Goal: Information Seeking & Learning: Learn about a topic

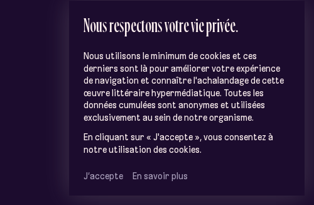
click at [112, 172] on span "J’accepte" at bounding box center [104, 175] width 40 height 11
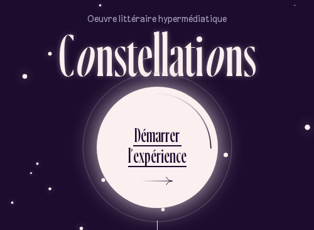
click at [145, 133] on div "é" at bounding box center [144, 135] width 6 height 25
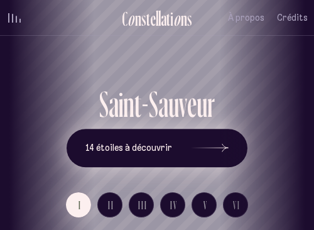
click at [216, 153] on icon at bounding box center [210, 148] width 38 height 94
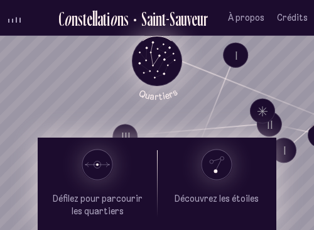
click at [151, 67] on icon "Quartiers" at bounding box center [158, 81] width 74 height 38
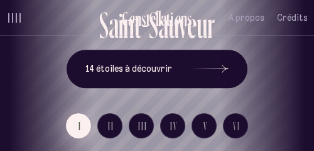
click at [79, 126] on span "I" at bounding box center [80, 126] width 3 height 11
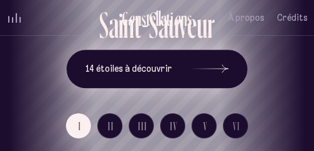
click at [150, 78] on button "14 étoiles à découvrir" at bounding box center [157, 69] width 181 height 39
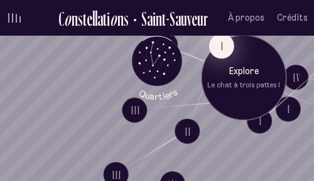
click at [225, 47] on button "I" at bounding box center [221, 45] width 25 height 25
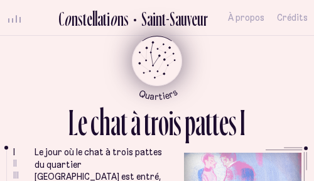
click at [131, 80] on icon "Quartiers" at bounding box center [158, 81] width 74 height 38
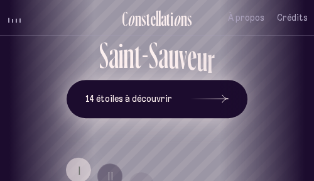
click at [108, 101] on span "14 étoiles à découvrir" at bounding box center [129, 99] width 87 height 11
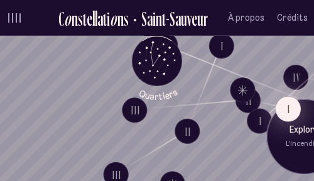
click at [294, 111] on button "I" at bounding box center [288, 108] width 25 height 25
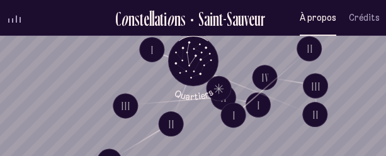
click at [311, 23] on span "À propos" at bounding box center [317, 18] width 36 height 11
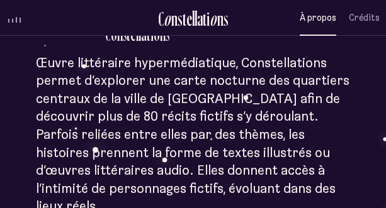
scroll to position [211, 0]
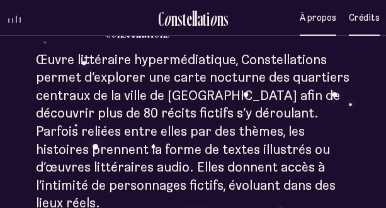
click at [314, 16] on span "Crédits" at bounding box center [363, 18] width 31 height 11
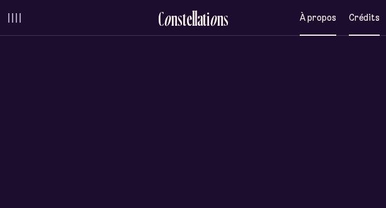
scroll to position [0, 0]
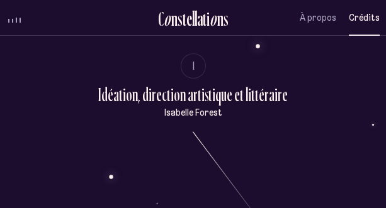
scroll to position [115, 0]
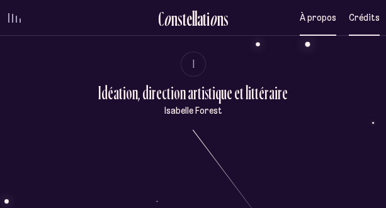
click at [313, 15] on span "À propos" at bounding box center [317, 18] width 36 height 11
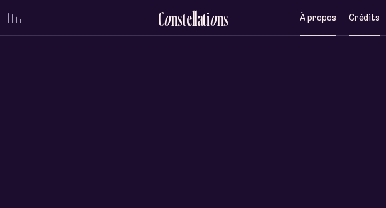
scroll to position [0, 0]
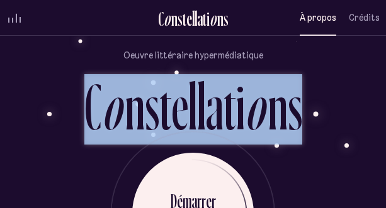
drag, startPoint x: 87, startPoint y: 99, endPoint x: 300, endPoint y: 111, distance: 213.5
click at [300, 111] on div "Oeuvre littéraire hypermédiatique C o n s t e l l a t i o n s D é m a r r e r l…" at bounding box center [192, 122] width 373 height 208
copy div "C o n s t e l l a t i o n s"
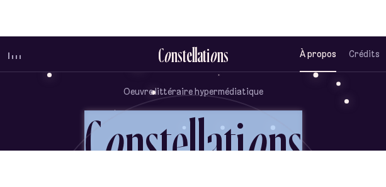
scroll to position [741, 0]
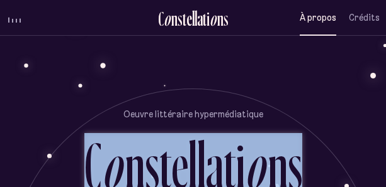
click at [19, 23] on button "volume audio" at bounding box center [14, 17] width 16 height 13
click at [14, 21] on div "volume audio" at bounding box center [14, 20] width 13 height 3
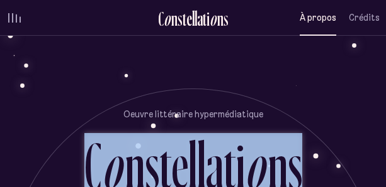
click at [14, 21] on div "volume audio" at bounding box center [14, 17] width 13 height 9
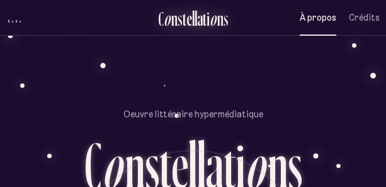
click at [175, 20] on div "n" at bounding box center [174, 18] width 6 height 21
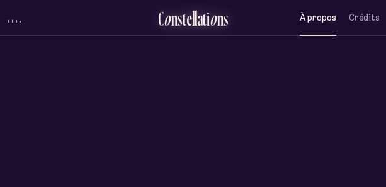
scroll to position [0, 0]
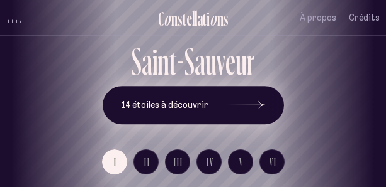
click at [162, 101] on span "14 étoiles à découvrir" at bounding box center [164, 105] width 87 height 11
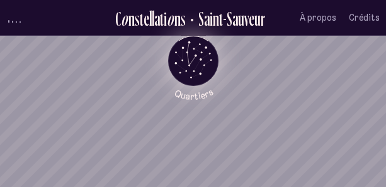
click at [187, 70] on icon "Quartiers" at bounding box center [193, 81] width 74 height 38
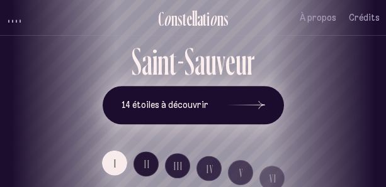
click at [140, 104] on span "14 étoiles à découvrir" at bounding box center [164, 105] width 87 height 11
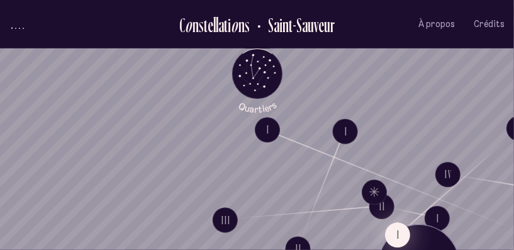
click at [314, 204] on button "I" at bounding box center [397, 234] width 25 height 25
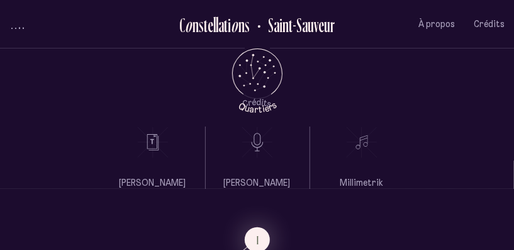
scroll to position [338, 0]
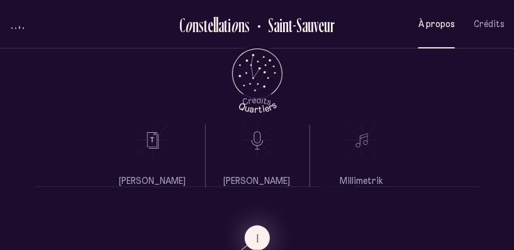
click at [314, 35] on button "À propos" at bounding box center [436, 24] width 36 height 30
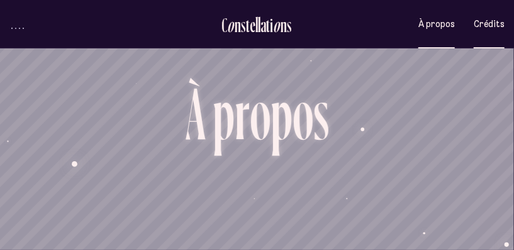
click at [314, 19] on span "Crédits" at bounding box center [489, 24] width 31 height 11
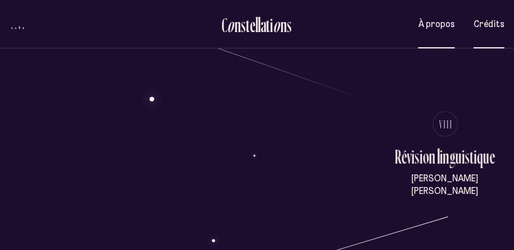
scroll to position [1692, 0]
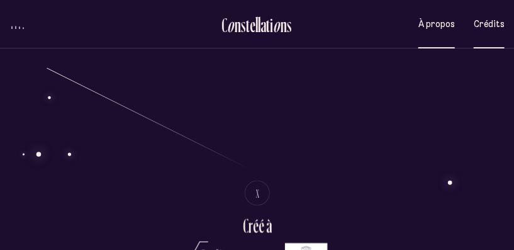
scroll to position [2152, 0]
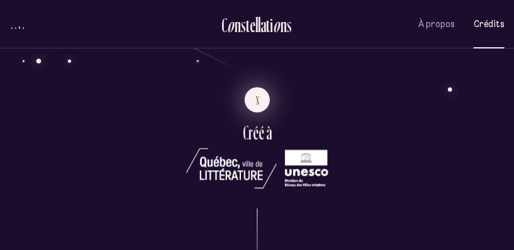
click at [256, 97] on span "X" at bounding box center [258, 100] width 4 height 11
click at [257, 103] on span "X" at bounding box center [258, 100] width 4 height 11
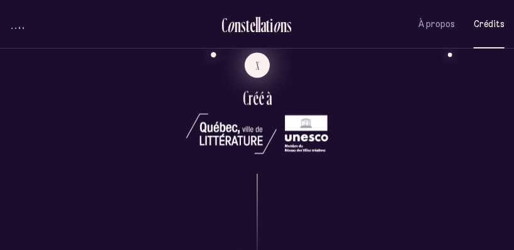
scroll to position [2174, 0]
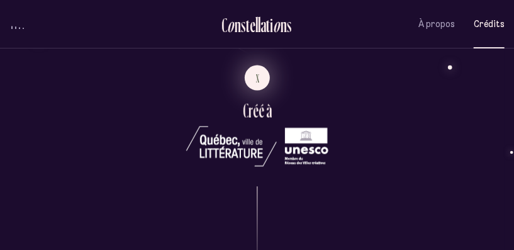
click at [256, 81] on span "X" at bounding box center [258, 78] width 4 height 11
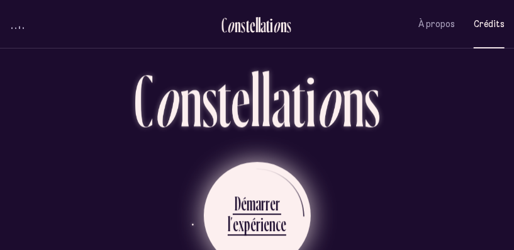
click at [268, 192] on div "r" at bounding box center [267, 203] width 4 height 25
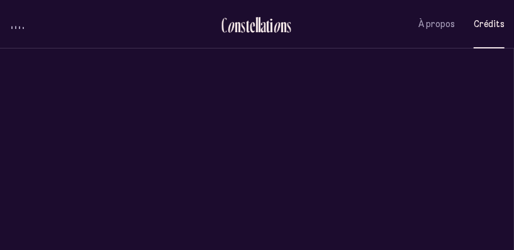
scroll to position [0, 0]
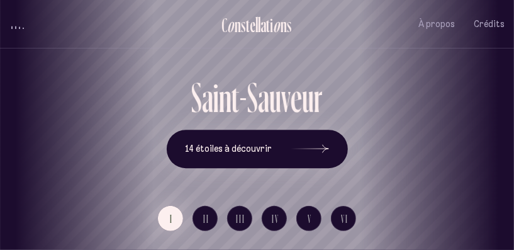
click at [302, 141] on div "[GEOGRAPHIC_DATA] [GEOGRAPHIC_DATA] [GEOGRAPHIC_DATA][PERSON_NAME][GEOGRAPHIC_D…" at bounding box center [257, 125] width 514 height 250
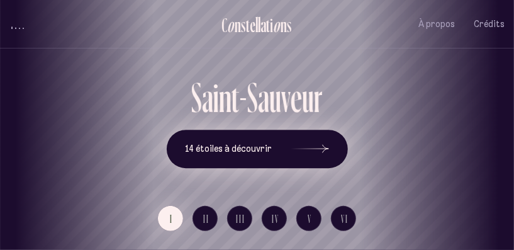
click at [301, 143] on icon at bounding box center [310, 149] width 38 height 94
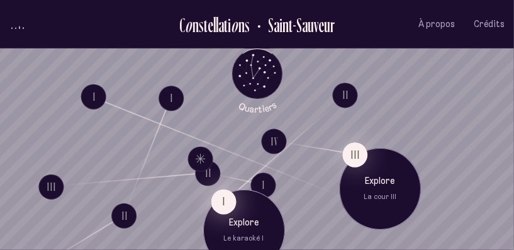
click at [226, 204] on button "I" at bounding box center [223, 201] width 25 height 25
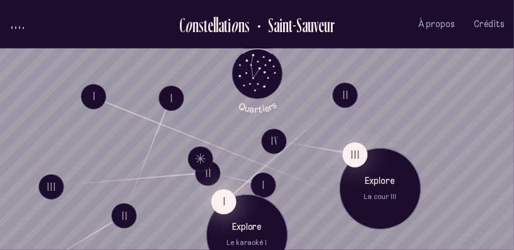
click at [221, 196] on button "I" at bounding box center [223, 201] width 25 height 25
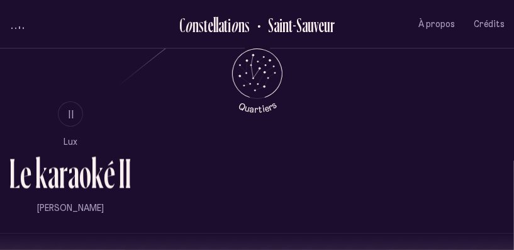
scroll to position [600, 0]
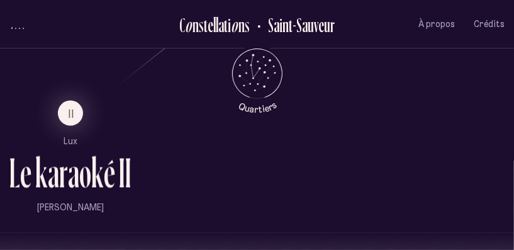
click at [92, 128] on ul "II Lux L e k a r a o k é I I Nadia Morin" at bounding box center [70, 157] width 122 height 113
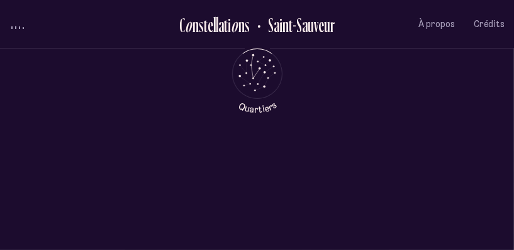
scroll to position [0, 0]
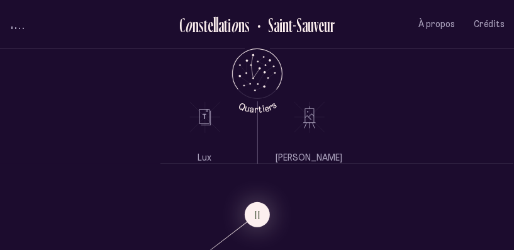
scroll to position [740, 0]
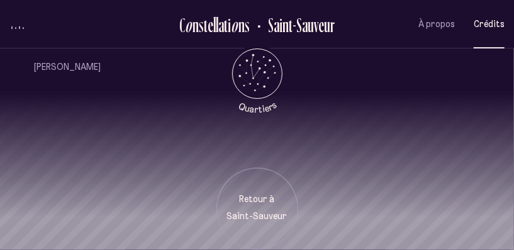
click at [479, 26] on span "Crédits" at bounding box center [489, 24] width 31 height 11
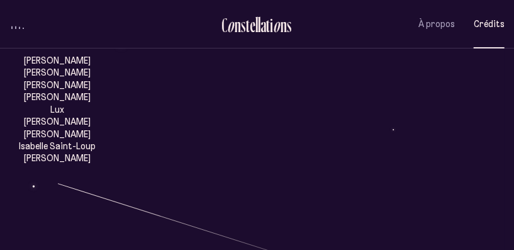
scroll to position [612, 0]
